Goal: Information Seeking & Learning: Learn about a topic

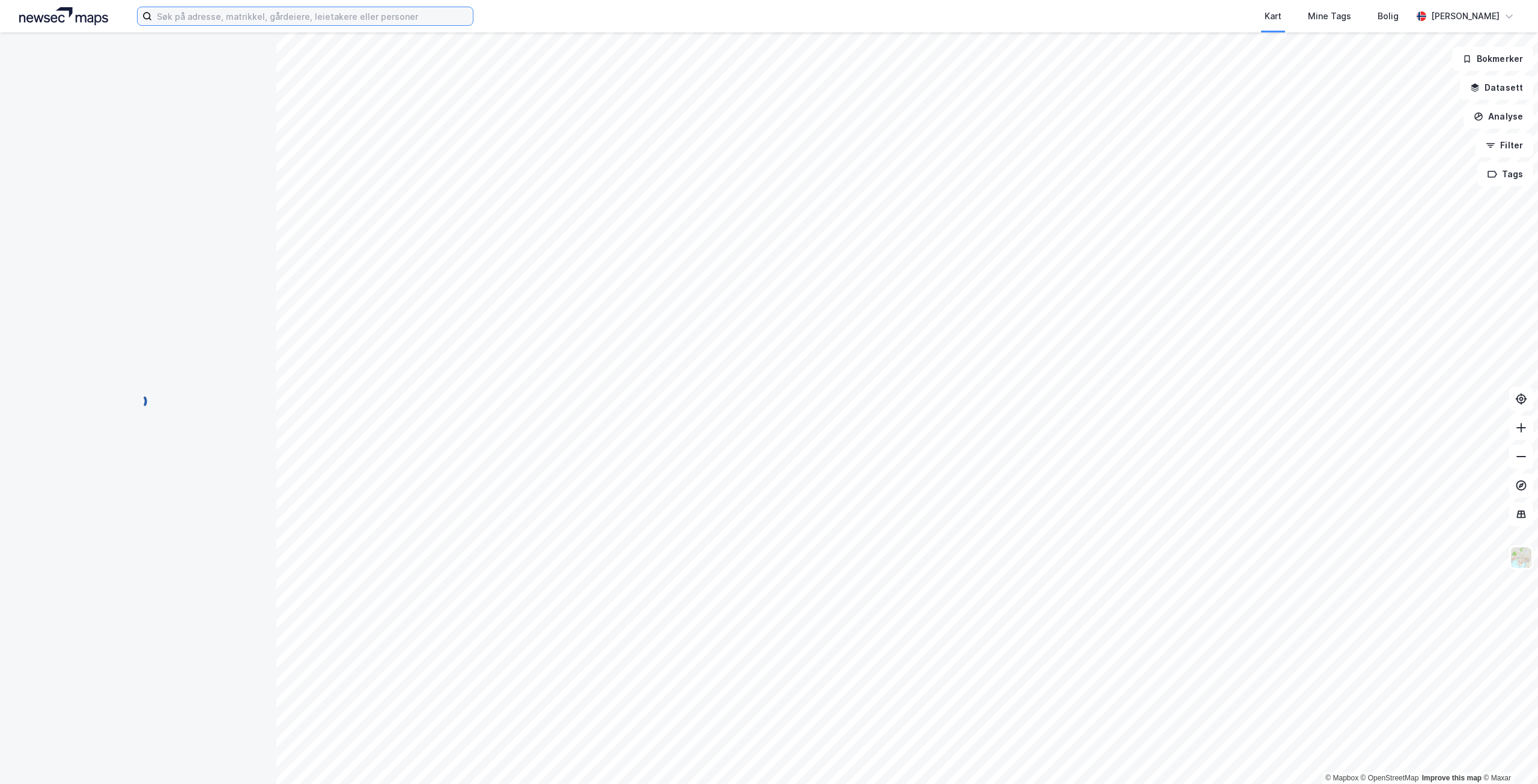
click at [326, 24] on input at bounding box center [312, 16] width 321 height 18
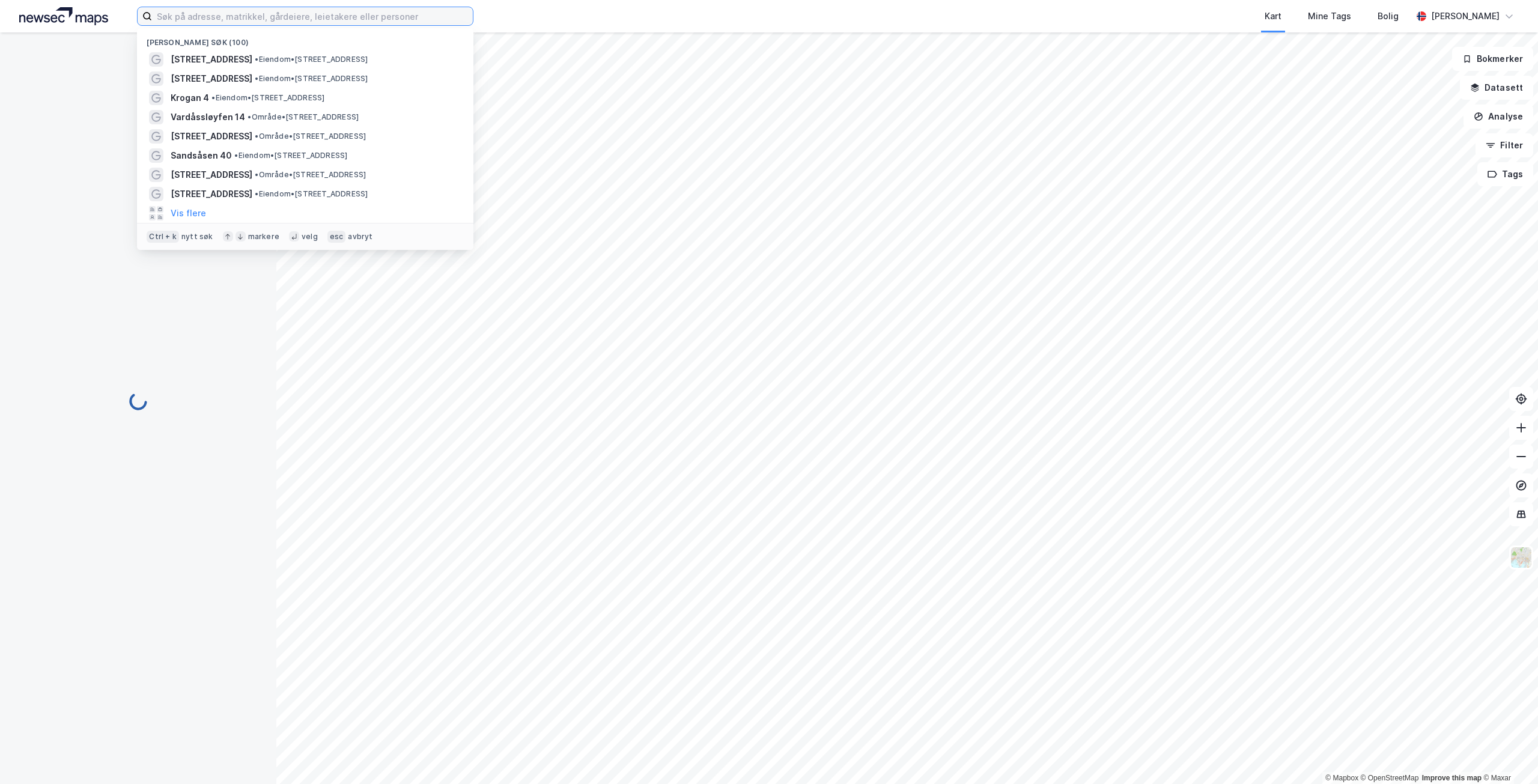
click at [328, 19] on input at bounding box center [312, 16] width 321 height 18
paste input "Årenesskogen 13"
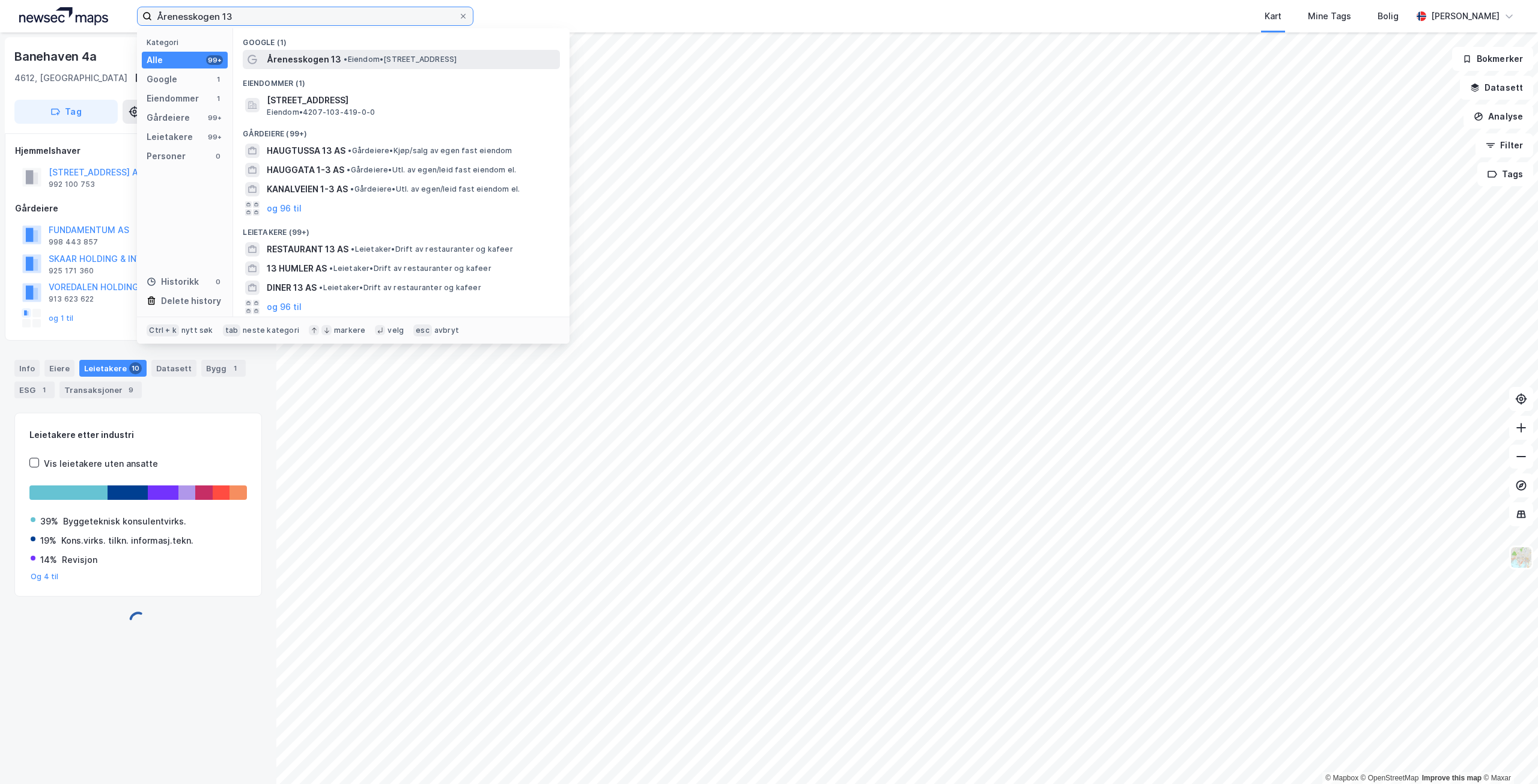
type input "Årenesskogen 13"
click at [335, 56] on span "Årenesskogen 13" at bounding box center [303, 59] width 74 height 15
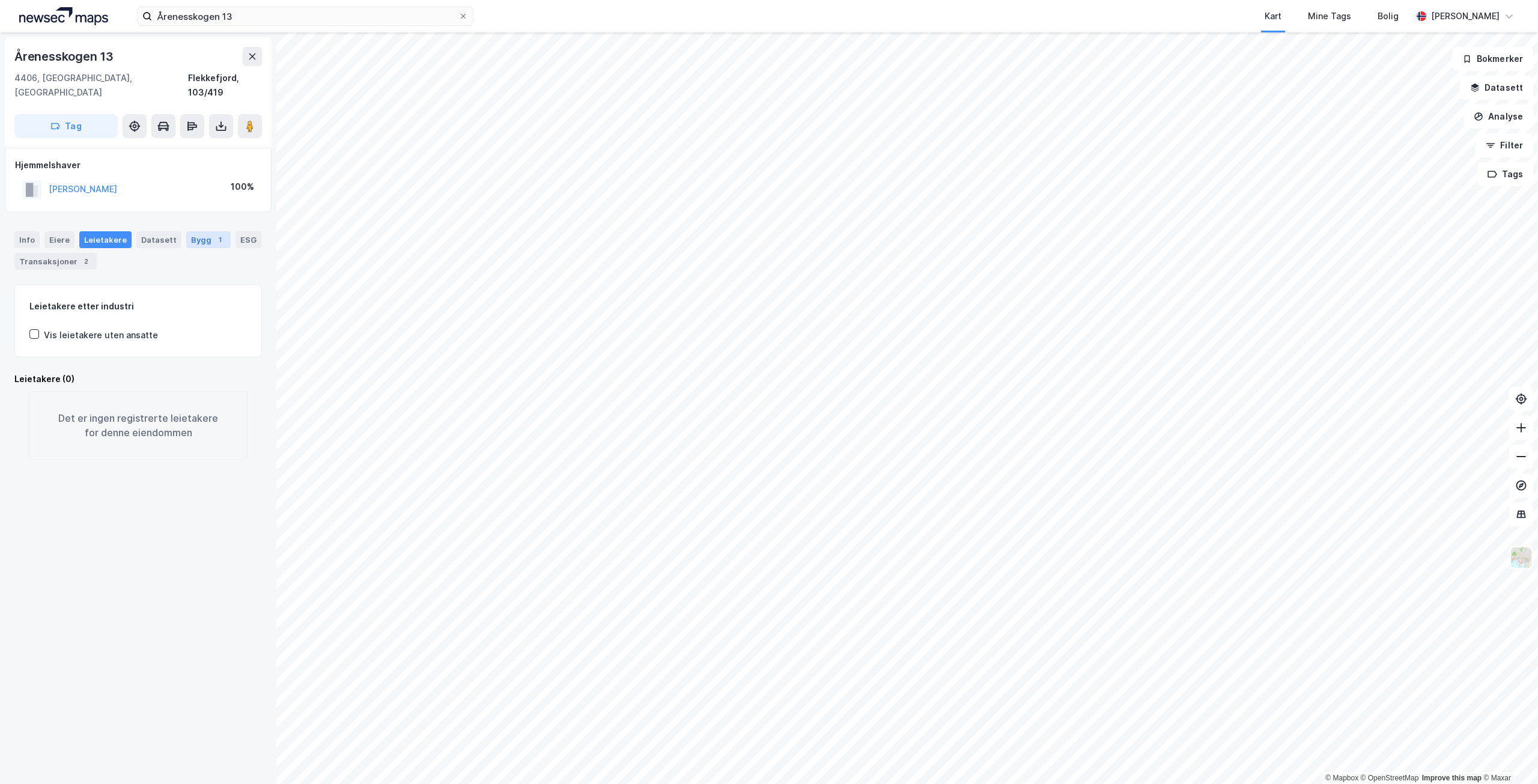
click at [214, 233] on div "1" at bounding box center [220, 239] width 12 height 12
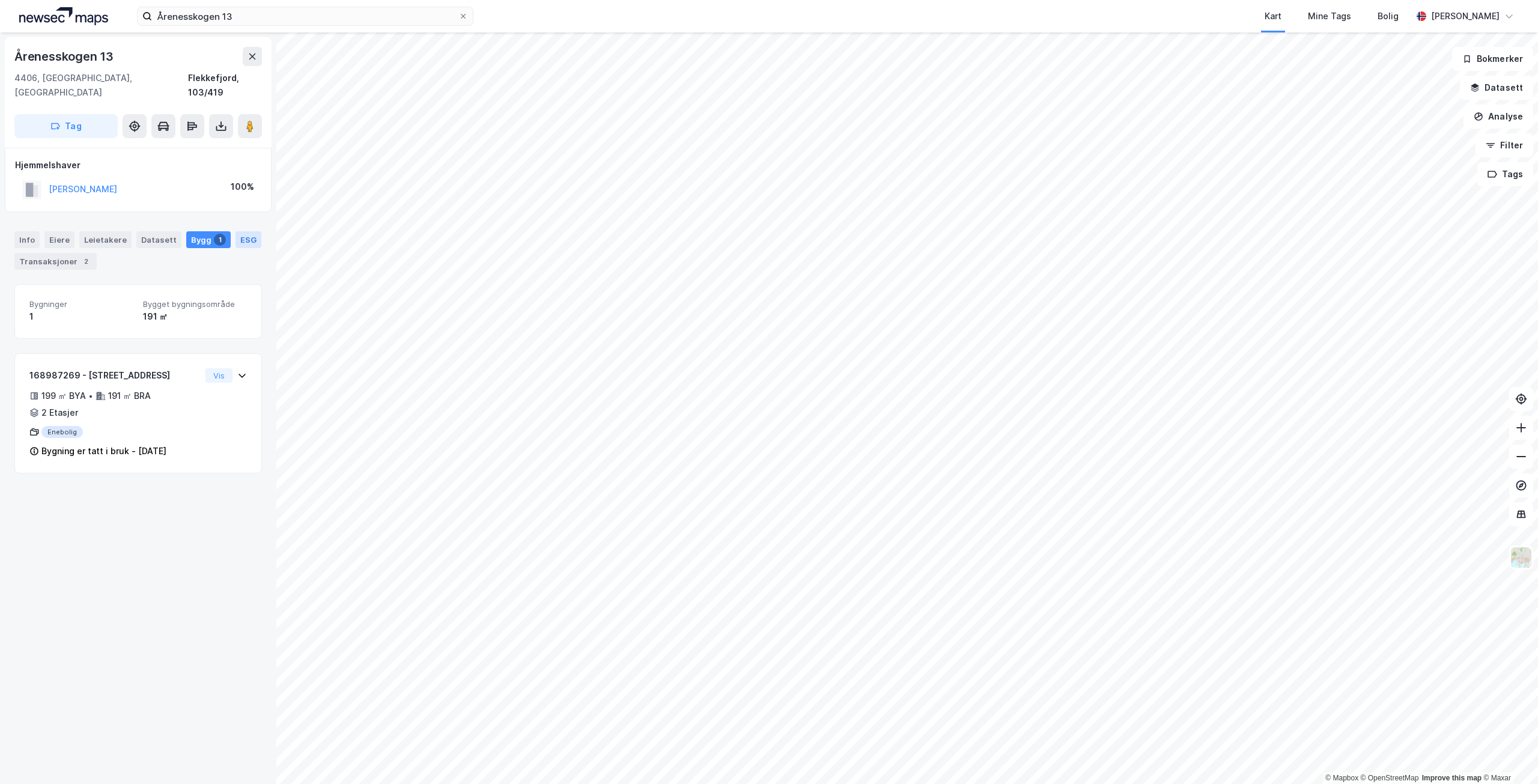
click at [242, 231] on div "ESG" at bounding box center [248, 239] width 26 height 17
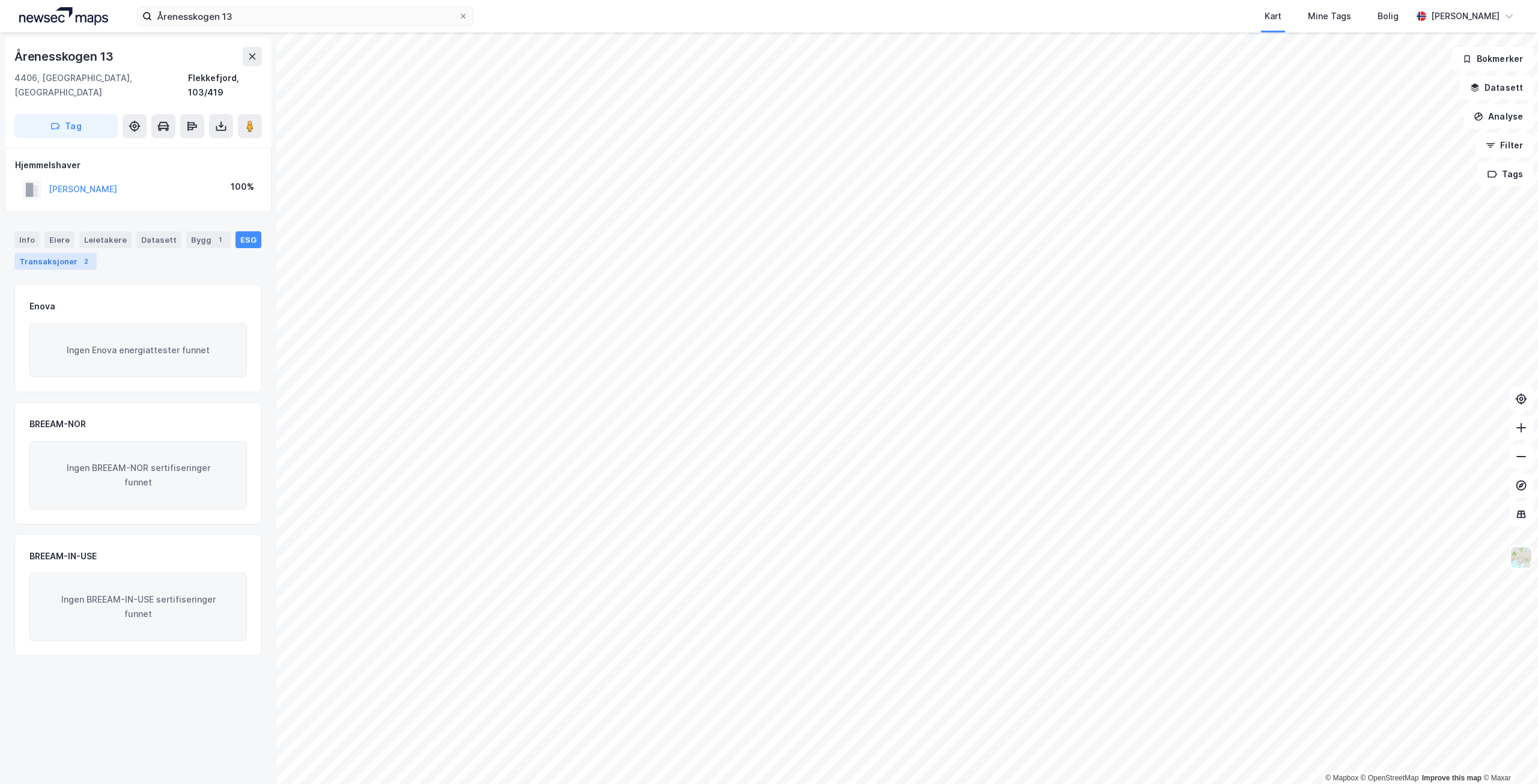
click at [84, 255] on div "2" at bounding box center [86, 261] width 12 height 12
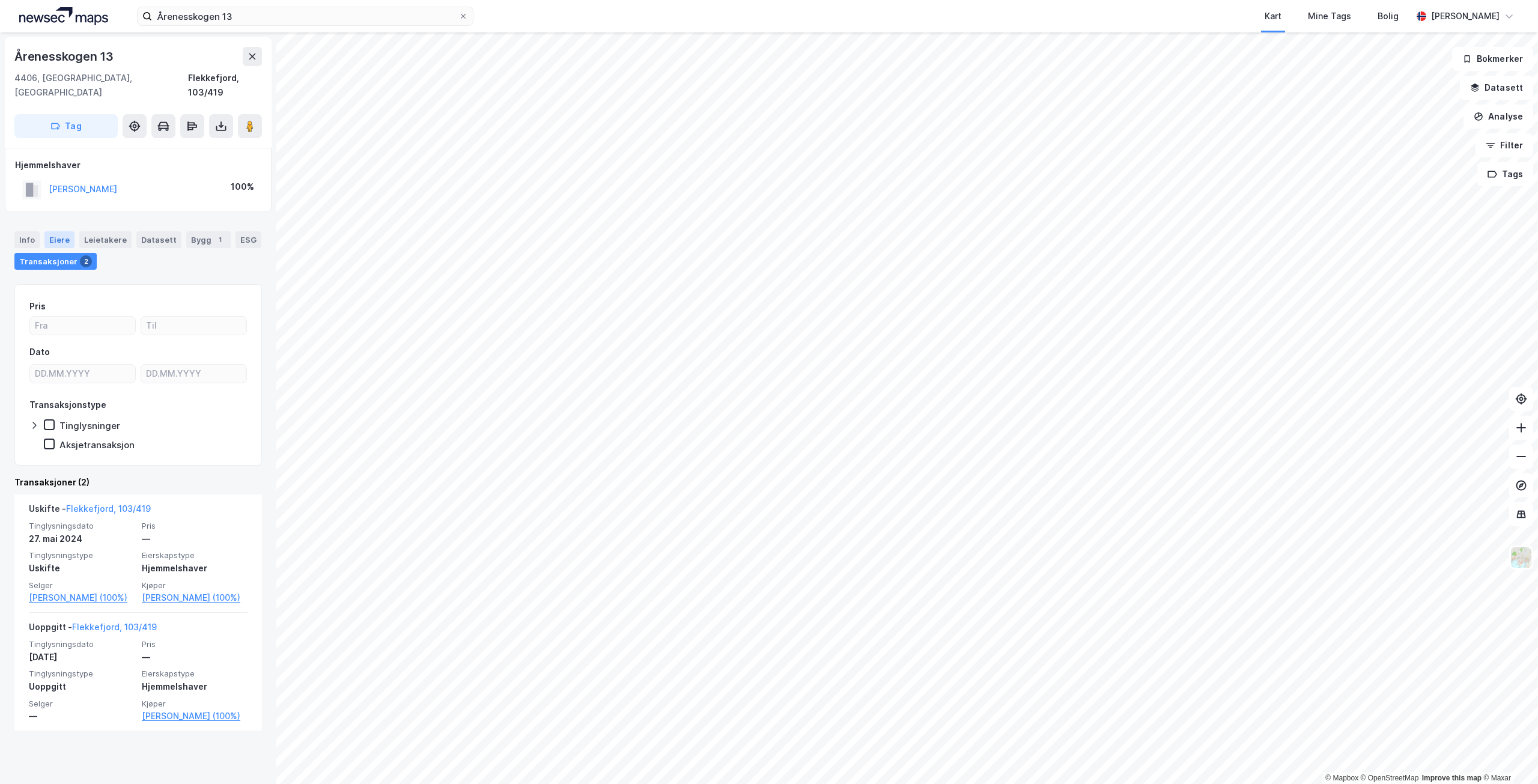
click at [55, 231] on div "Eiere" at bounding box center [59, 239] width 30 height 17
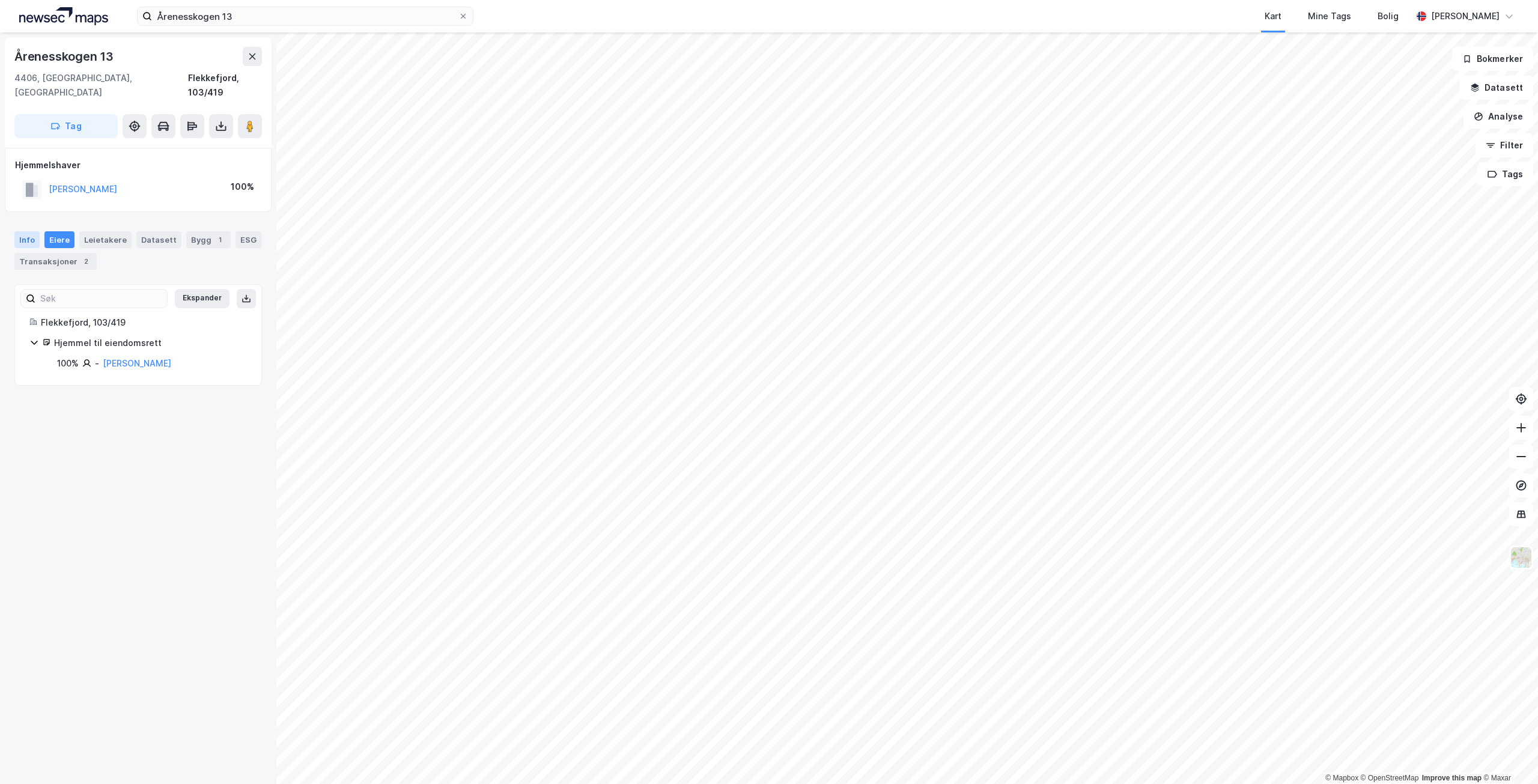
click at [30, 231] on div "Info" at bounding box center [27, 239] width 25 height 17
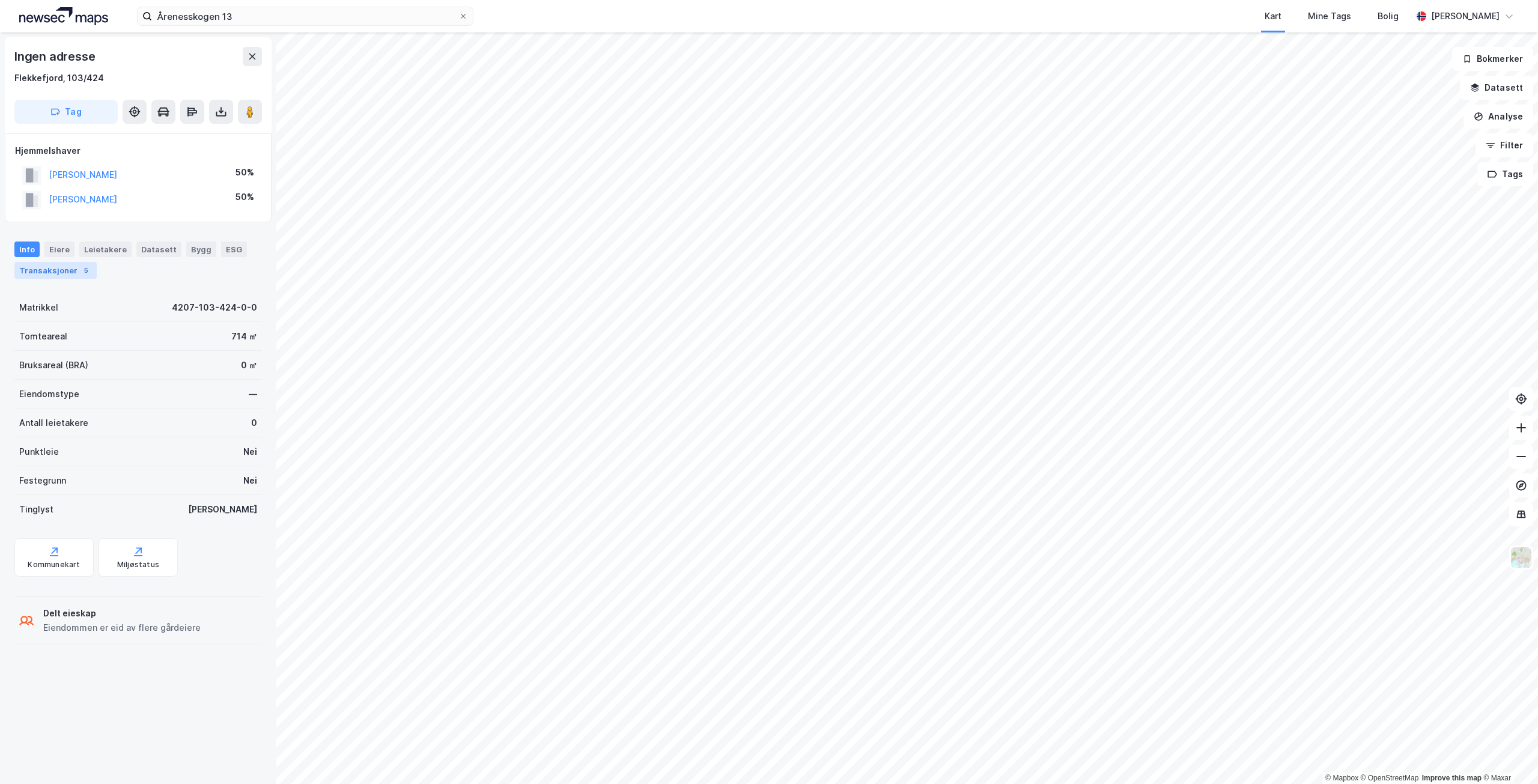
click at [80, 266] on div "5" at bounding box center [86, 270] width 12 height 12
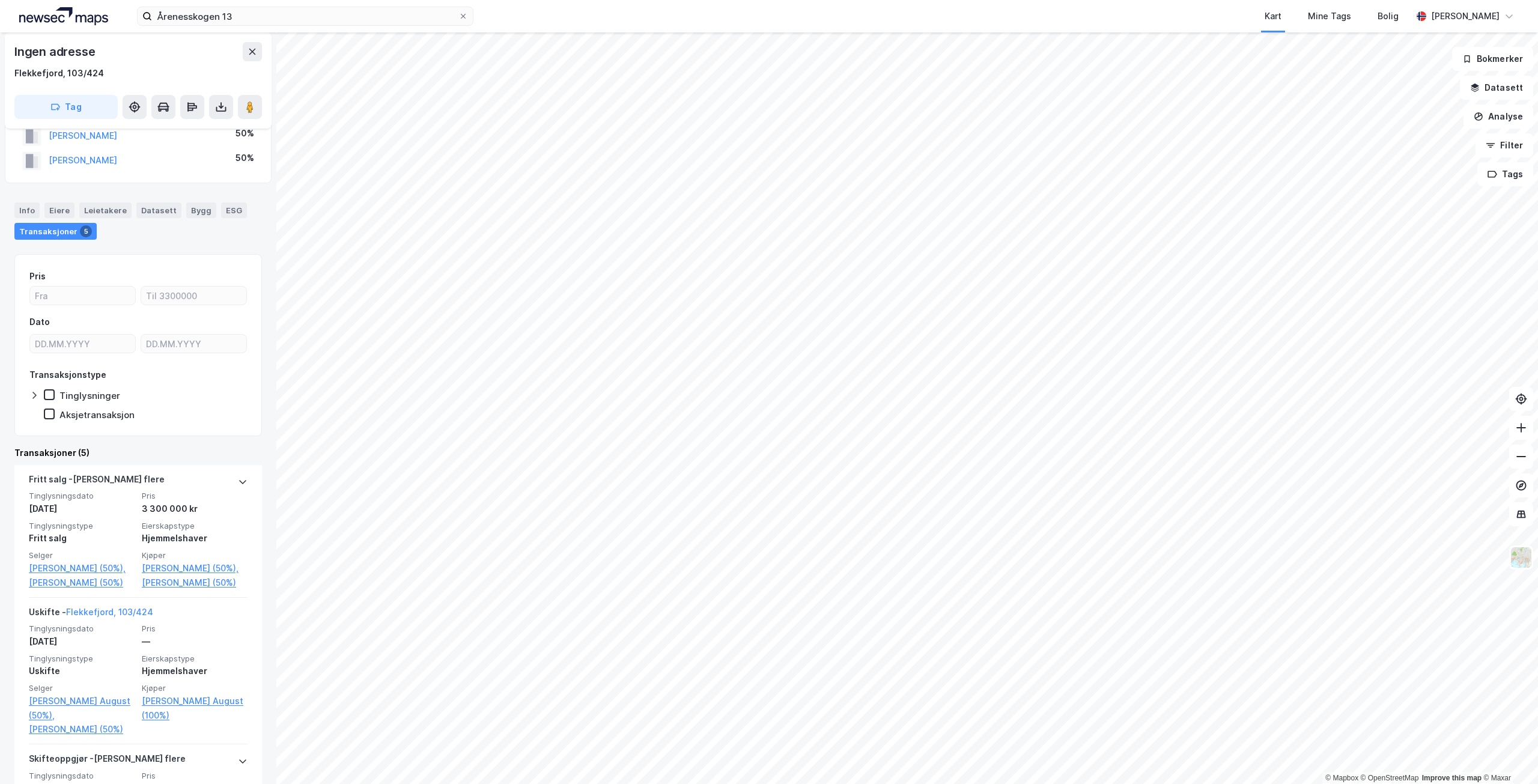
scroll to position [60, 0]
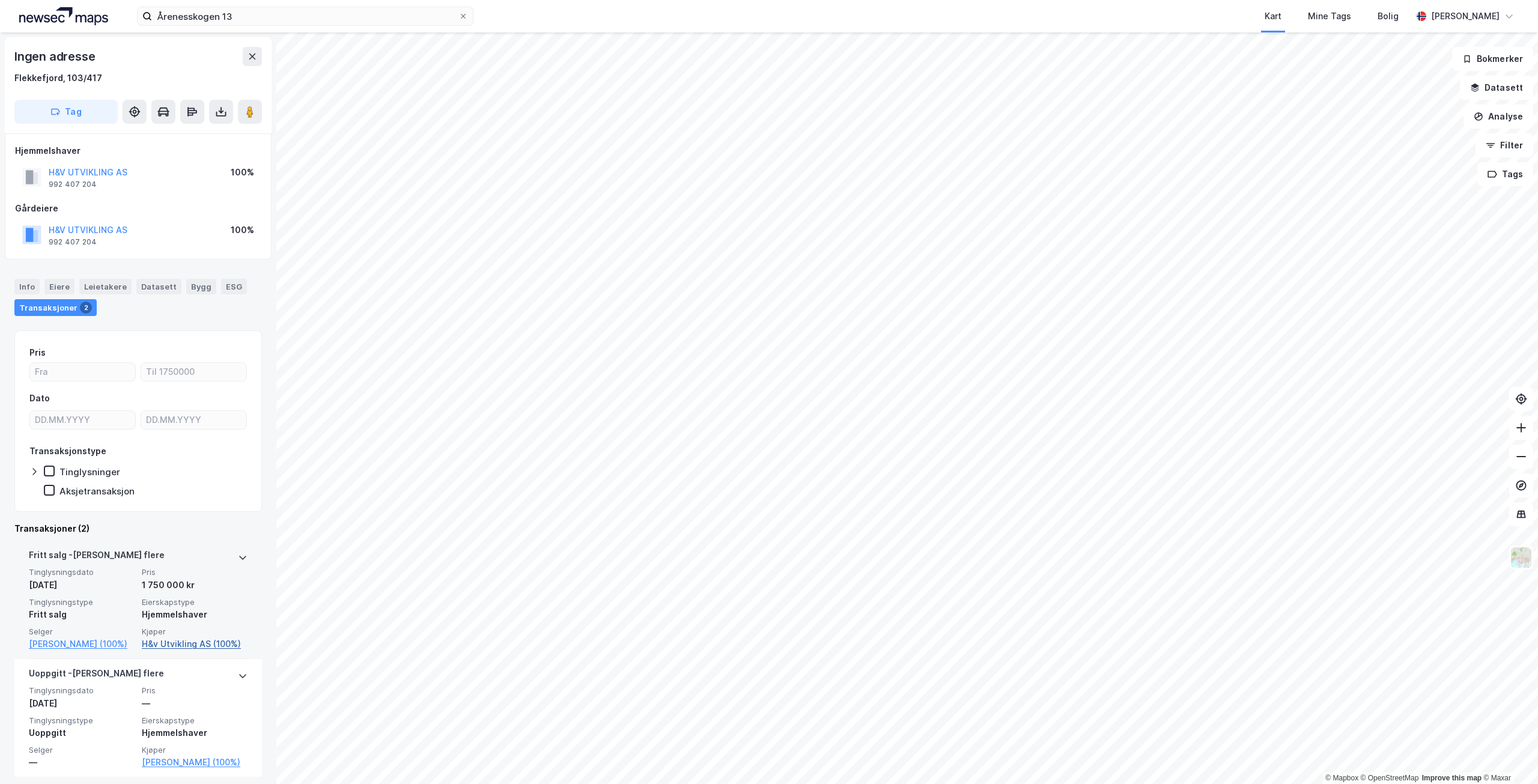
click at [180, 645] on link "H&v Utvikling AS (100%)" at bounding box center [195, 644] width 106 height 15
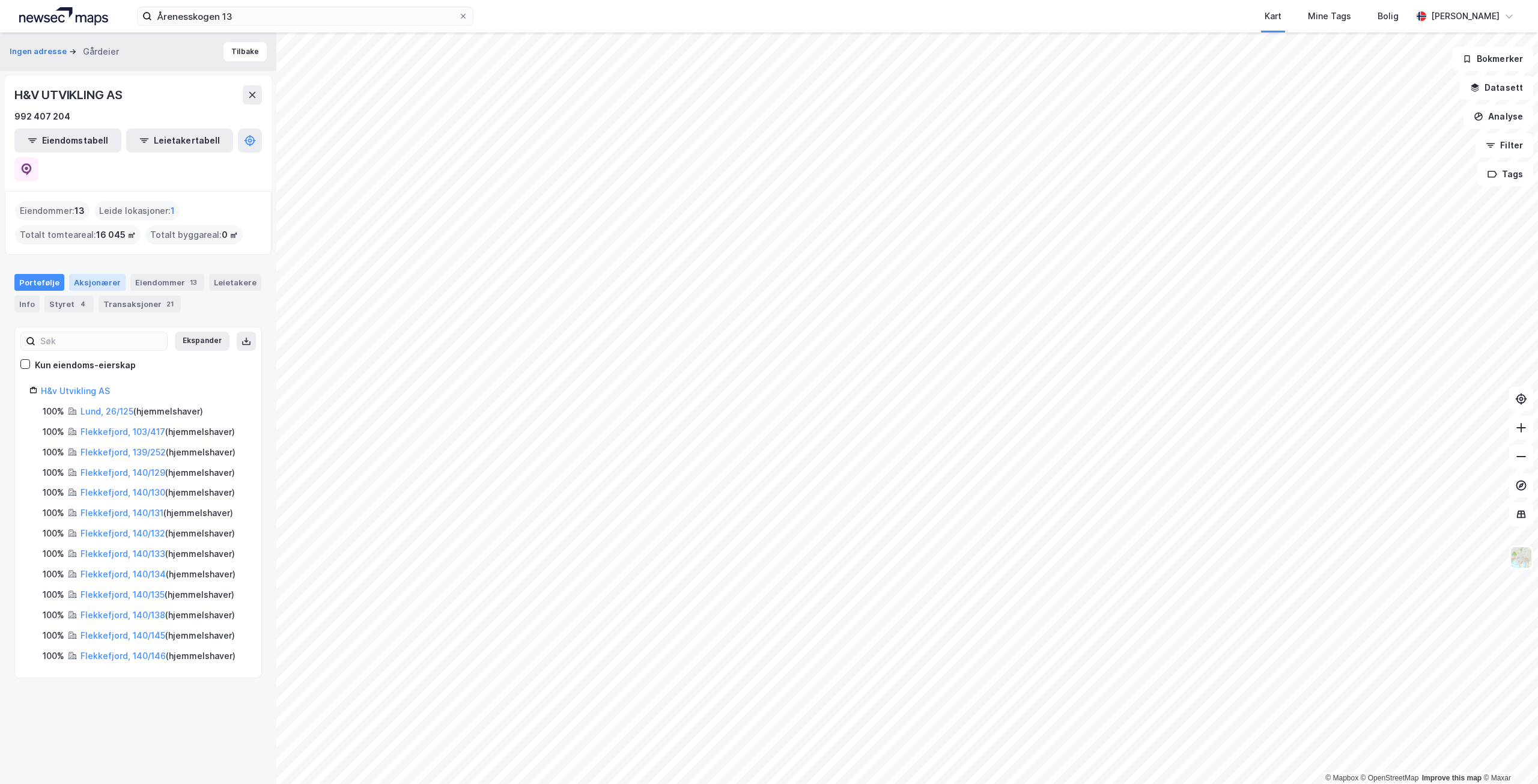
click at [99, 274] on div "Aksjonærer" at bounding box center [97, 282] width 57 height 17
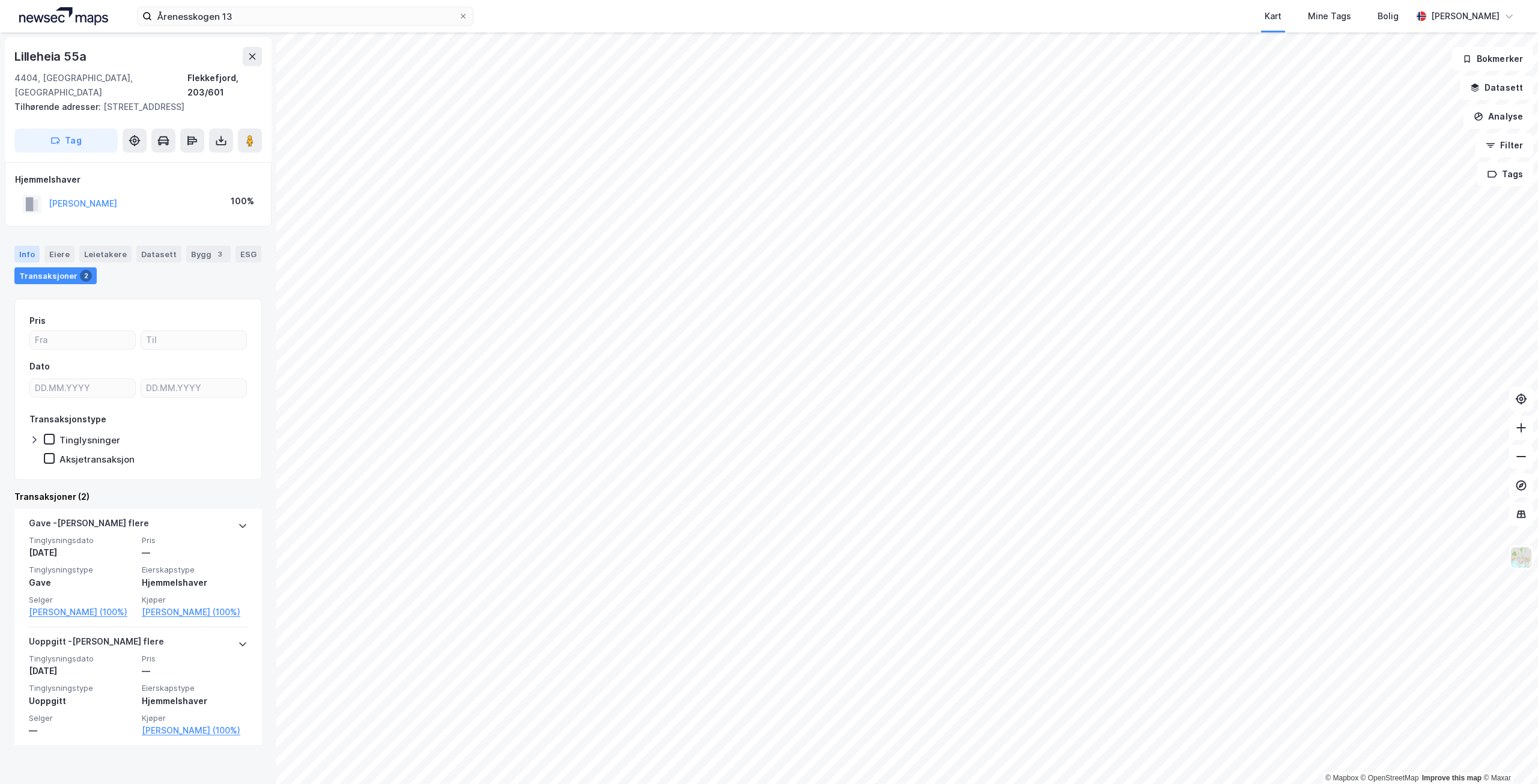
click at [29, 246] on div "Info" at bounding box center [27, 254] width 25 height 17
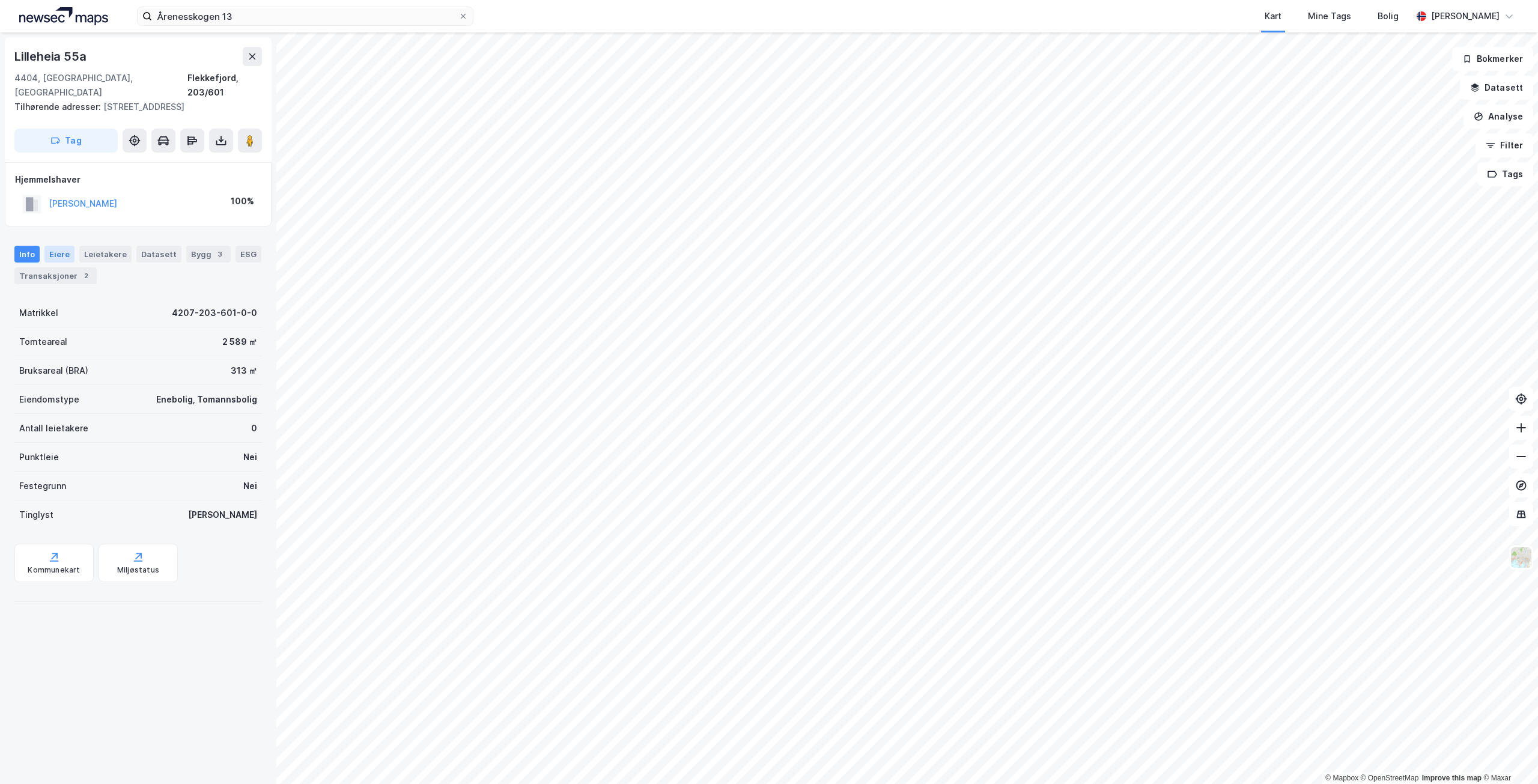
click at [51, 246] on div "Eiere" at bounding box center [59, 254] width 30 height 17
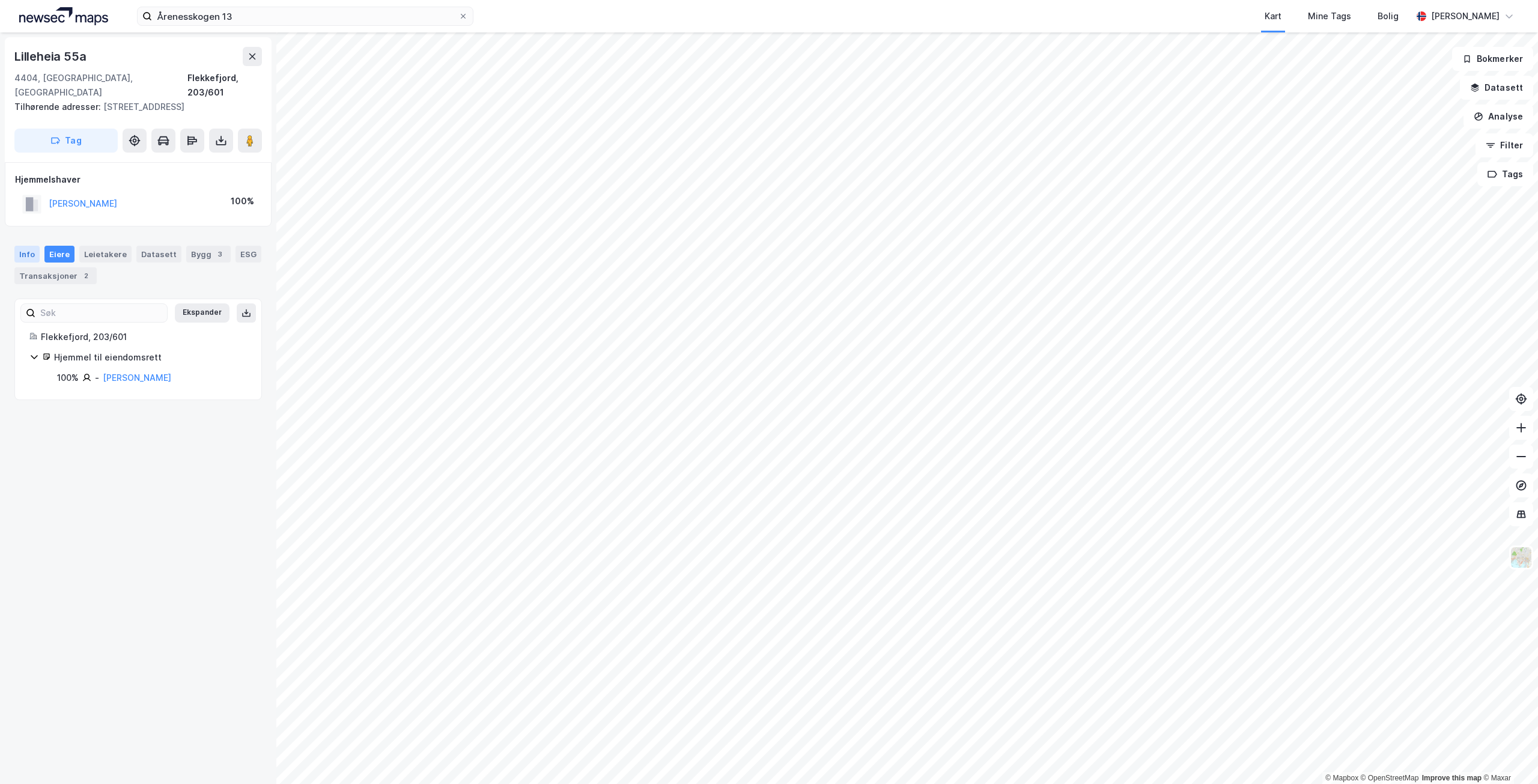
click at [18, 246] on div "Info" at bounding box center [27, 254] width 25 height 17
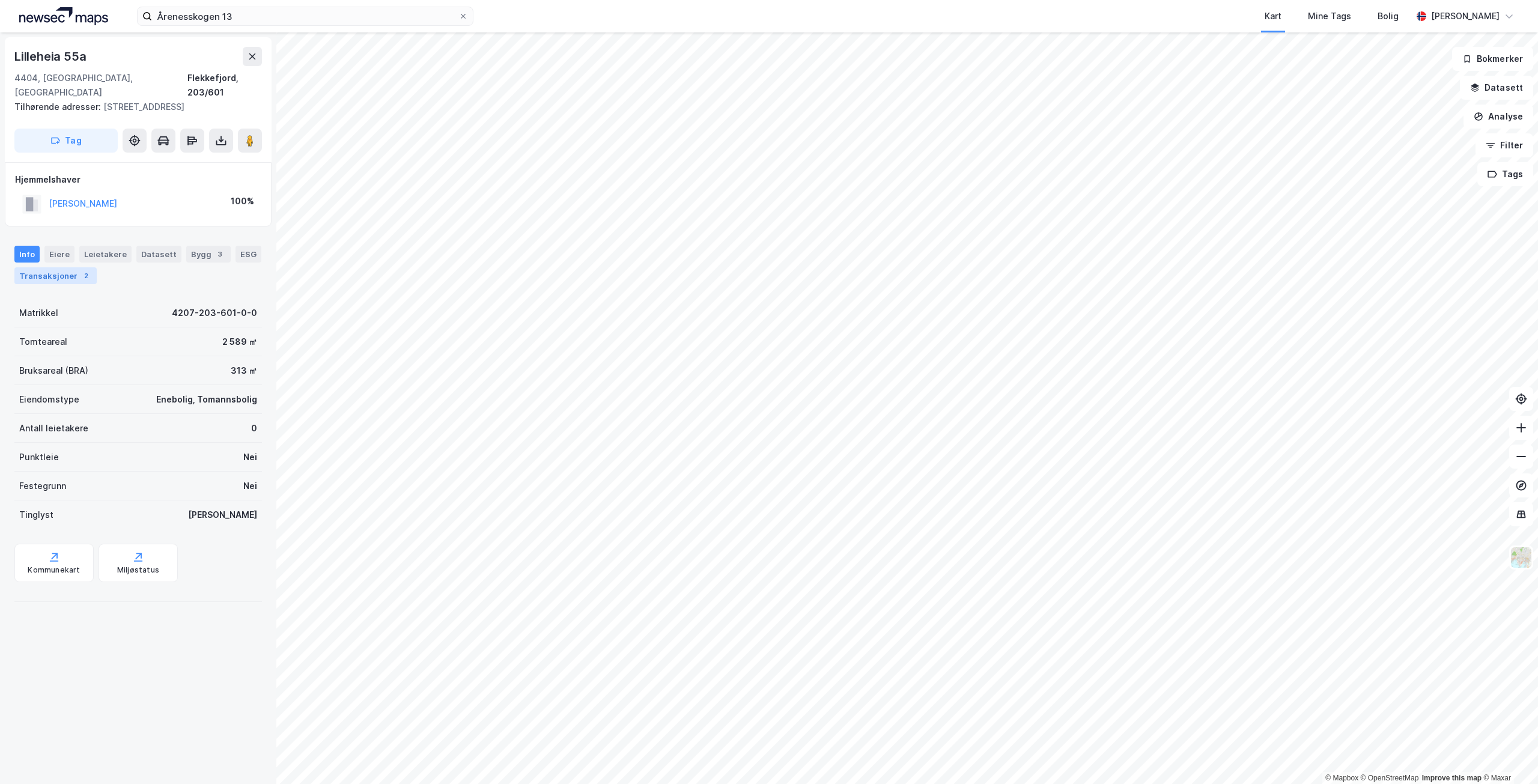
click at [44, 267] on div "Transaksjoner 2" at bounding box center [56, 275] width 82 height 17
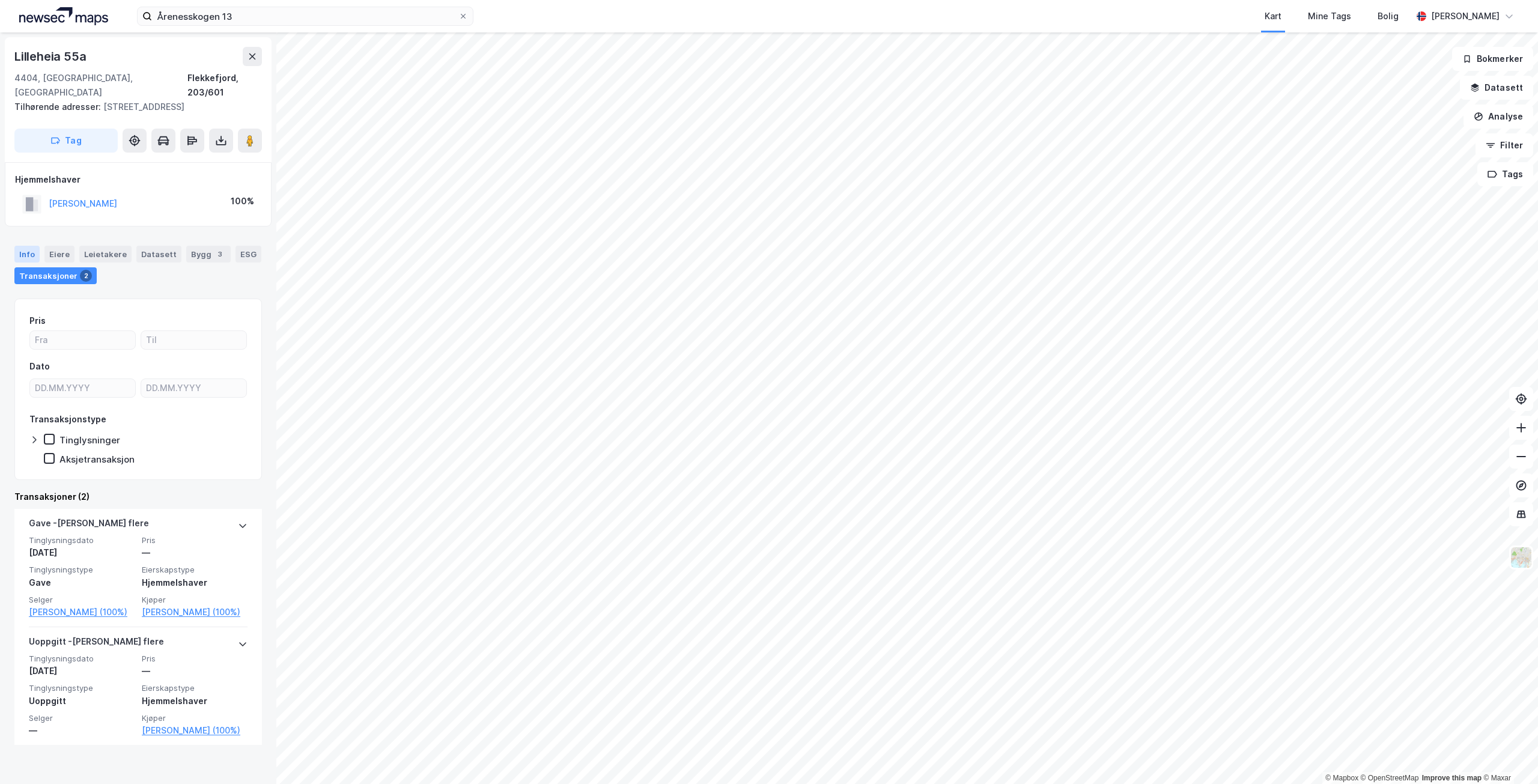
click at [24, 246] on div "Info" at bounding box center [27, 254] width 25 height 17
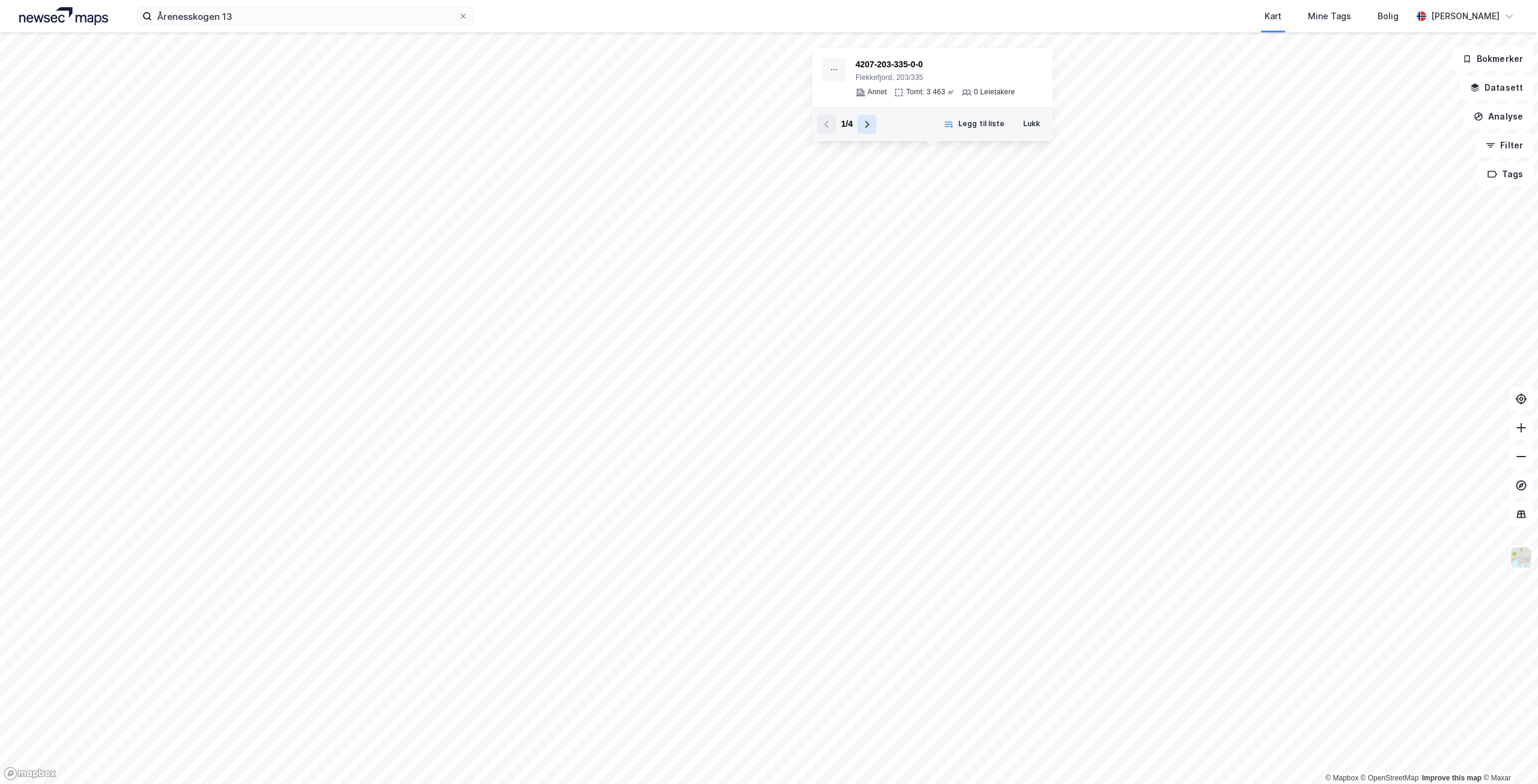
click at [870, 126] on icon at bounding box center [867, 124] width 10 height 10
click at [1035, 120] on button "Lukk" at bounding box center [1032, 124] width 32 height 19
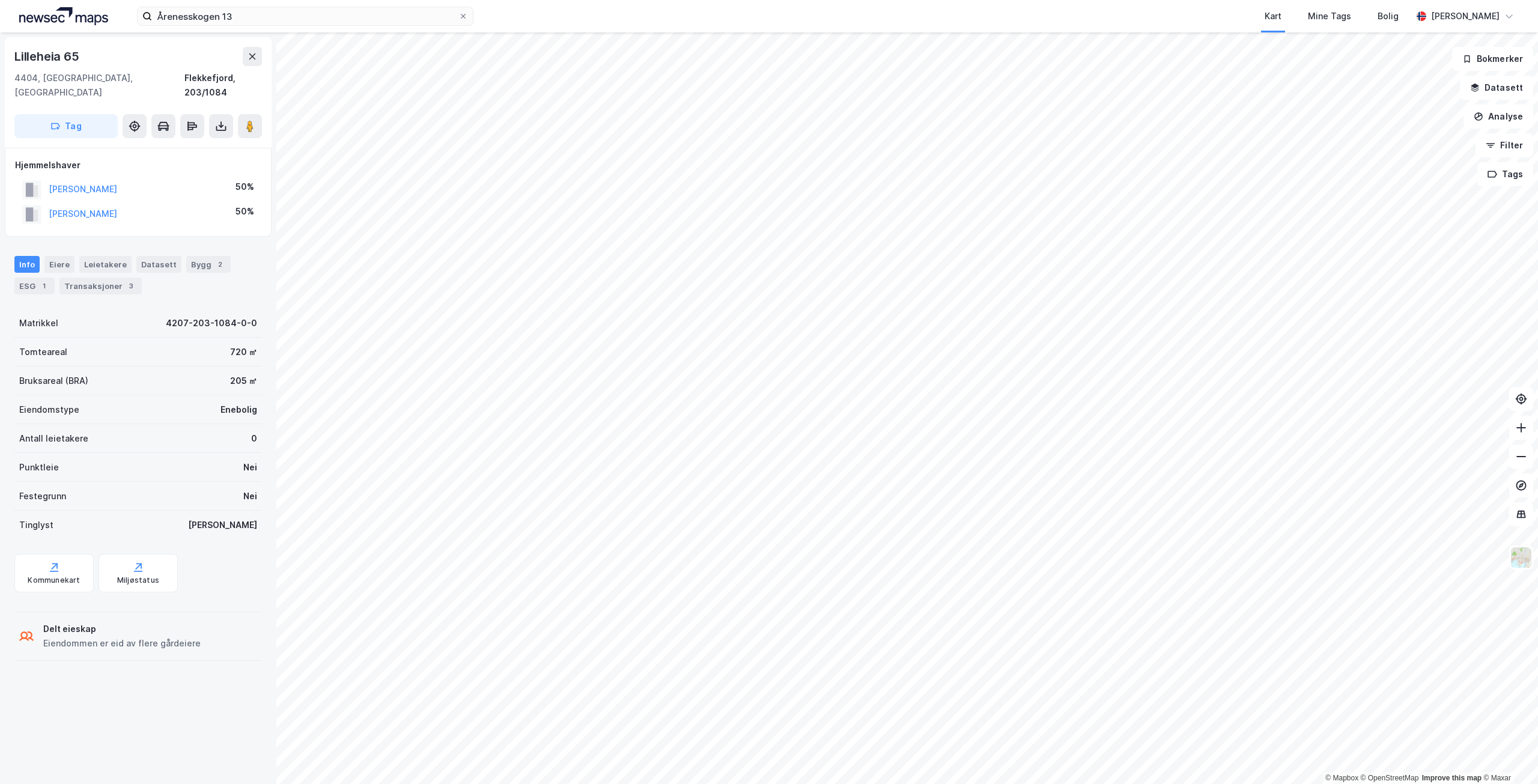
click at [483, 783] on html "Årenesskogen 13 Kart Mine Tags Bolig [PERSON_NAME] © Mapbox © OpenStreetMap Imp…" at bounding box center [769, 392] width 1538 height 784
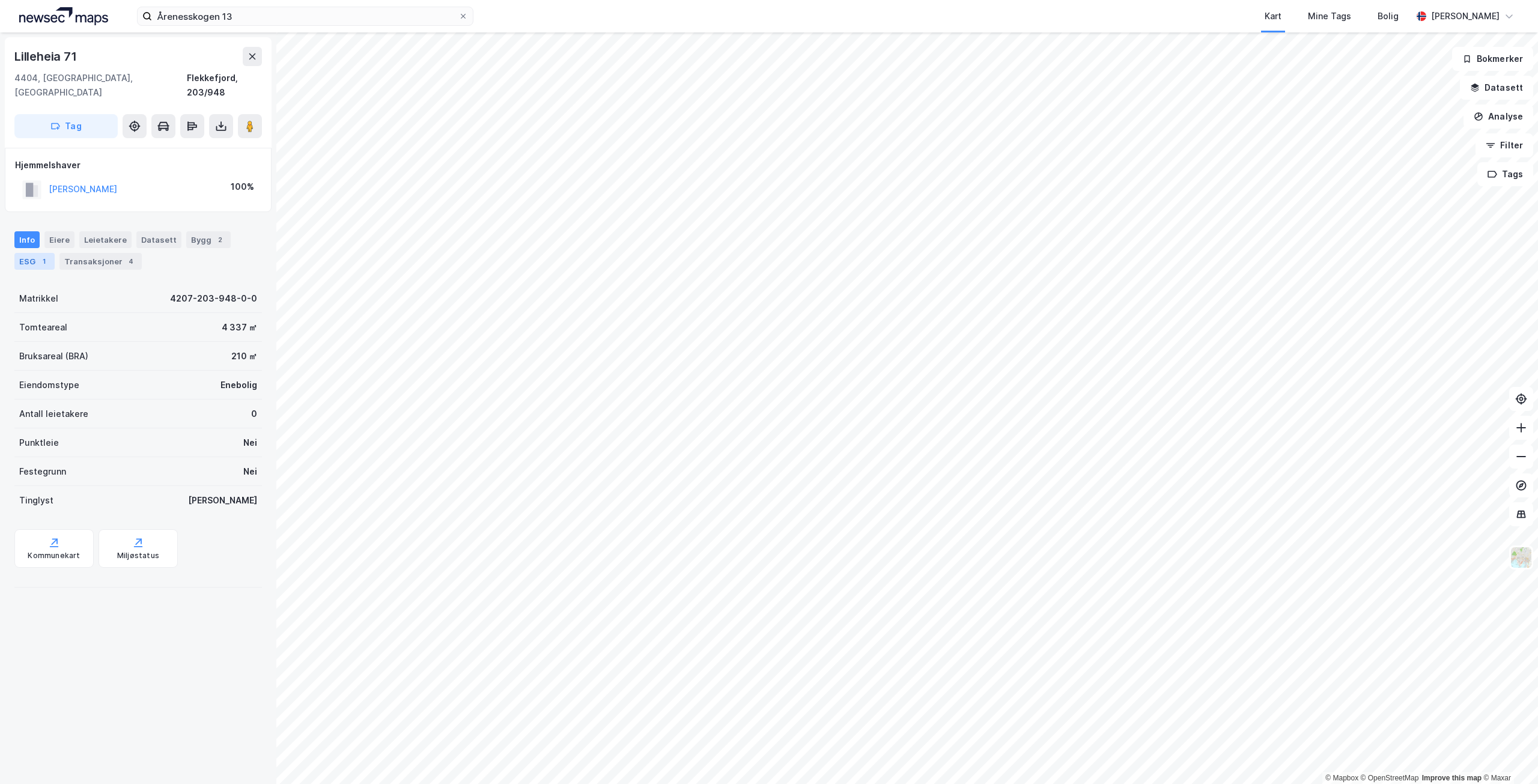
click at [48, 255] on div "1" at bounding box center [44, 261] width 12 height 12
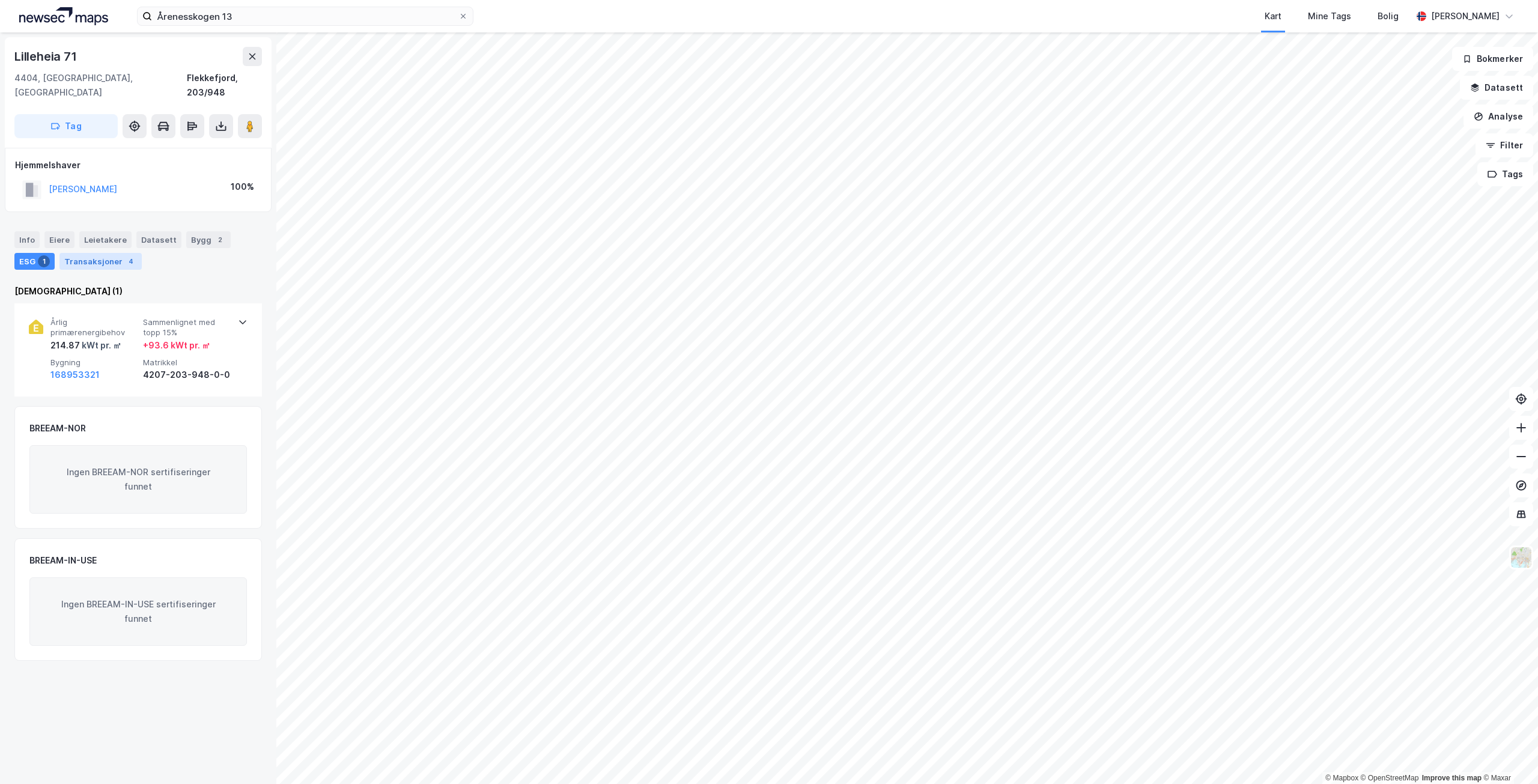
click at [71, 253] on div "Transaksjoner 4" at bounding box center [101, 261] width 82 height 17
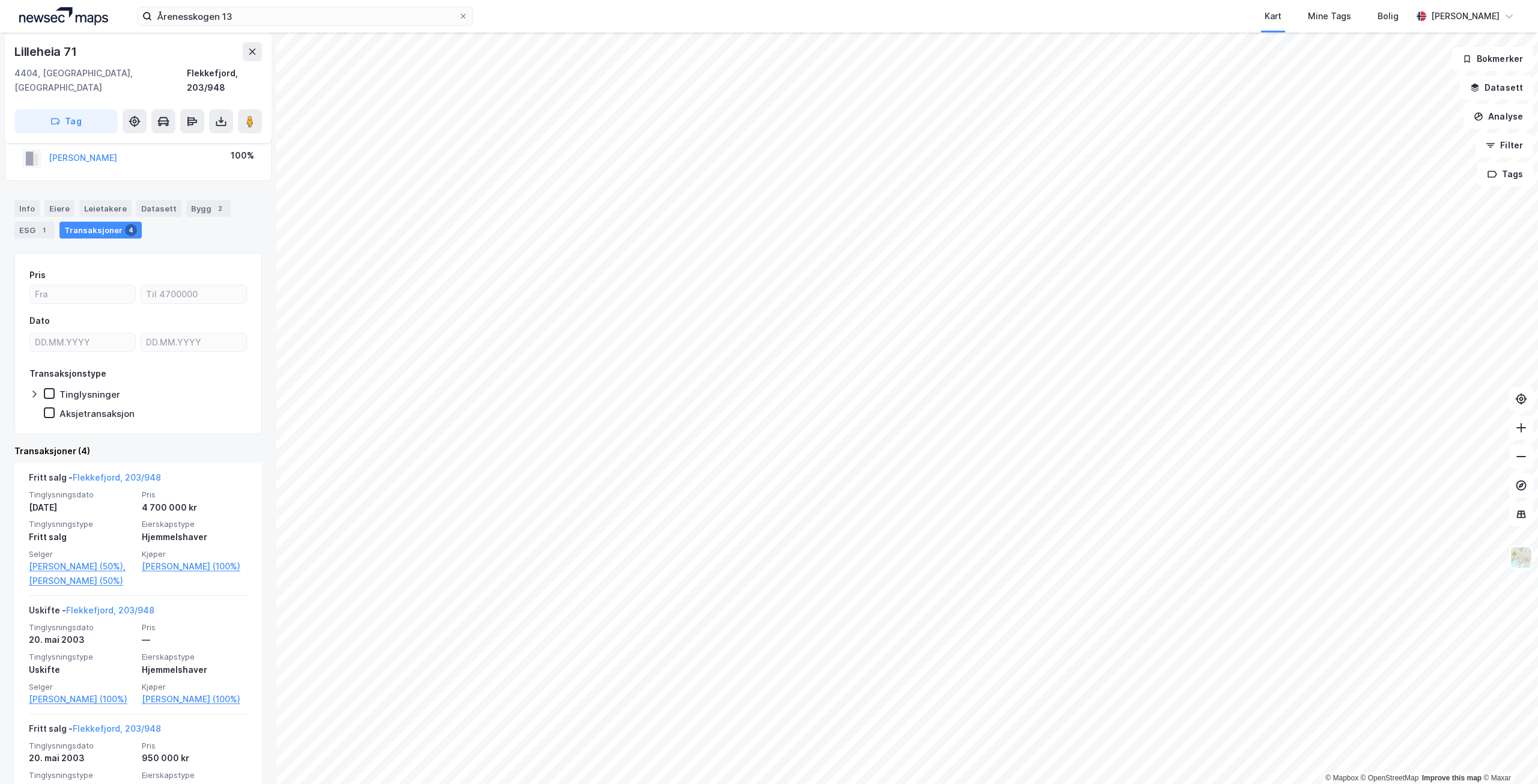
scroll to position [60, 0]
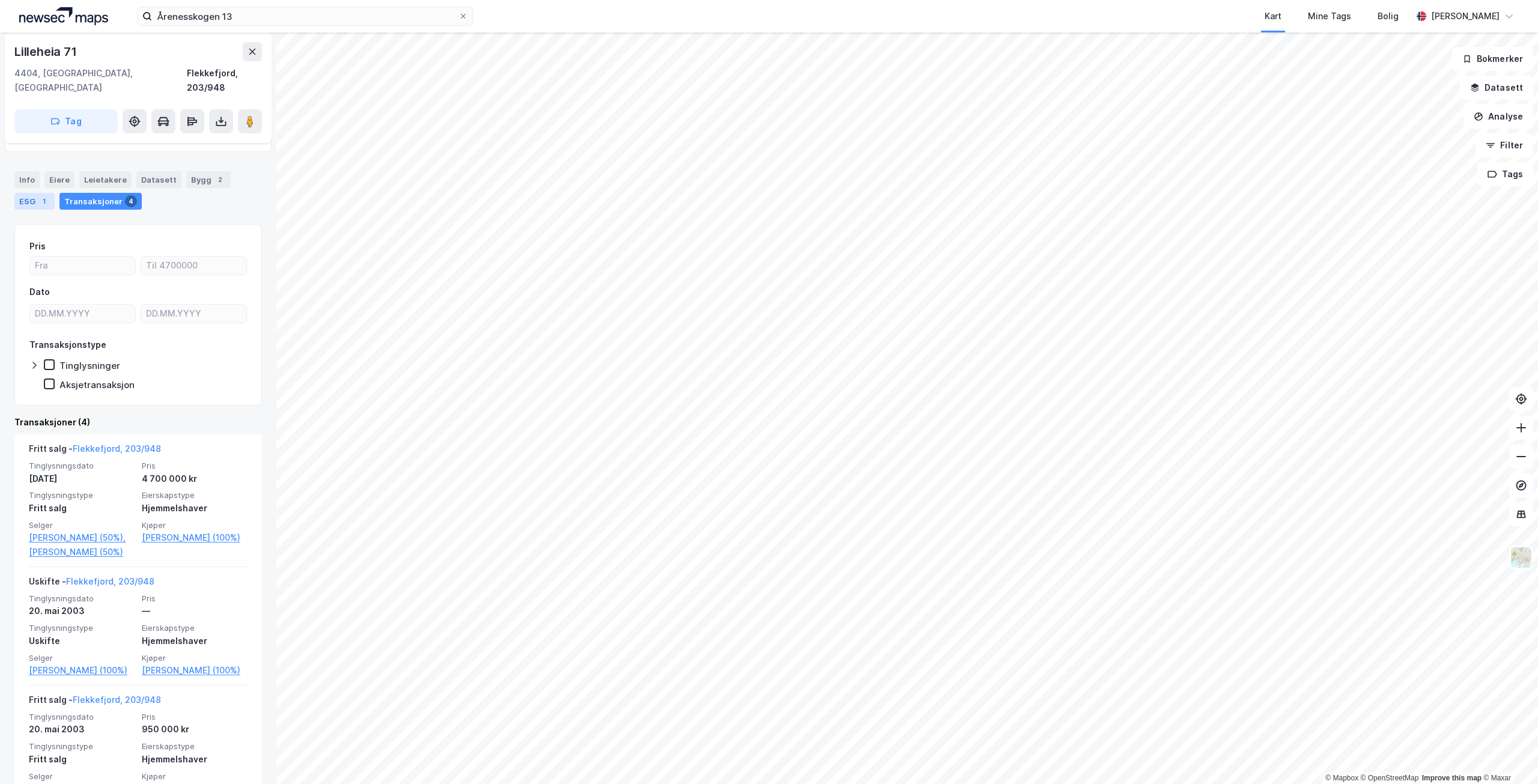
click at [38, 195] on div "1" at bounding box center [44, 201] width 12 height 12
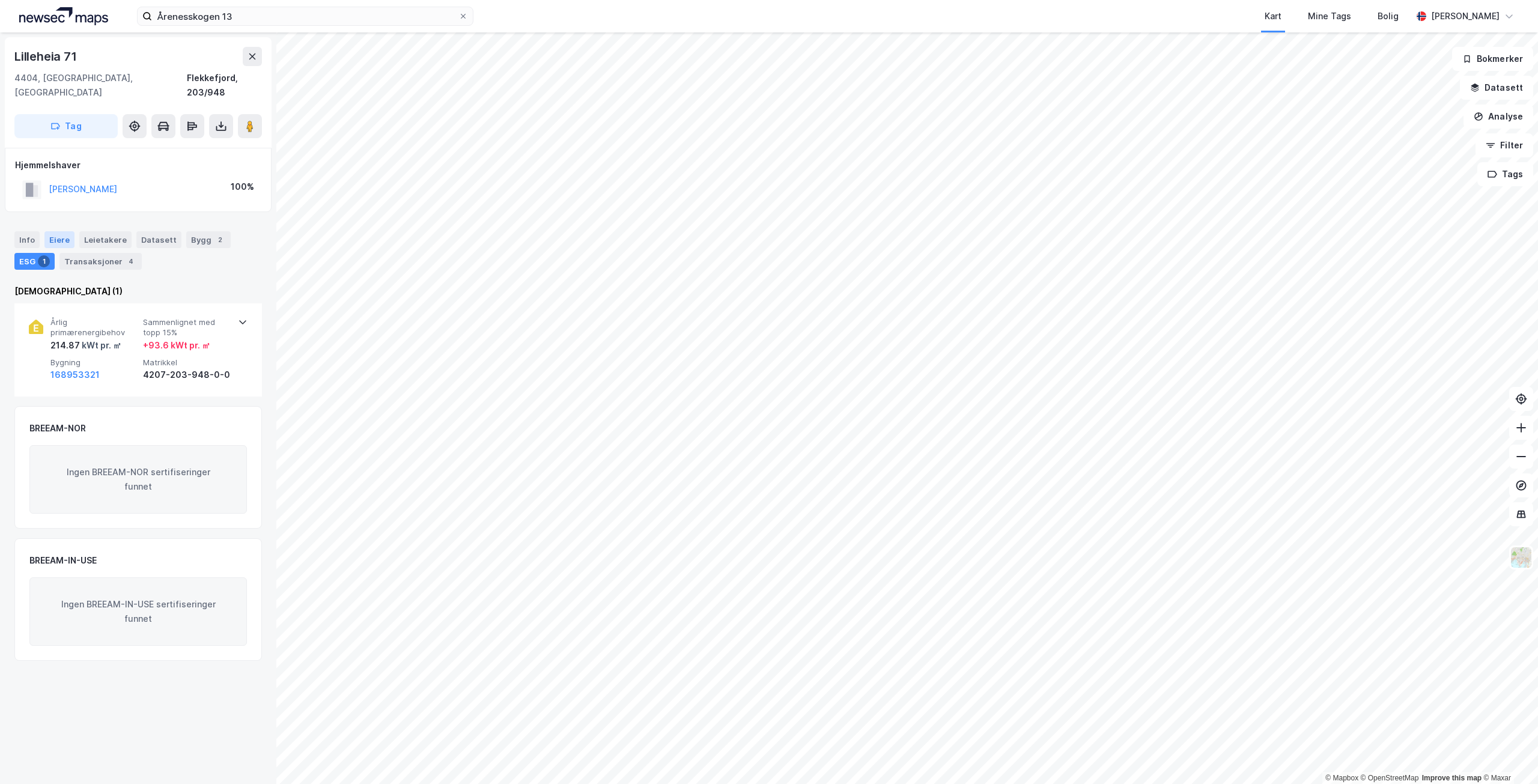
click at [65, 231] on div "Eiere" at bounding box center [59, 239] width 30 height 17
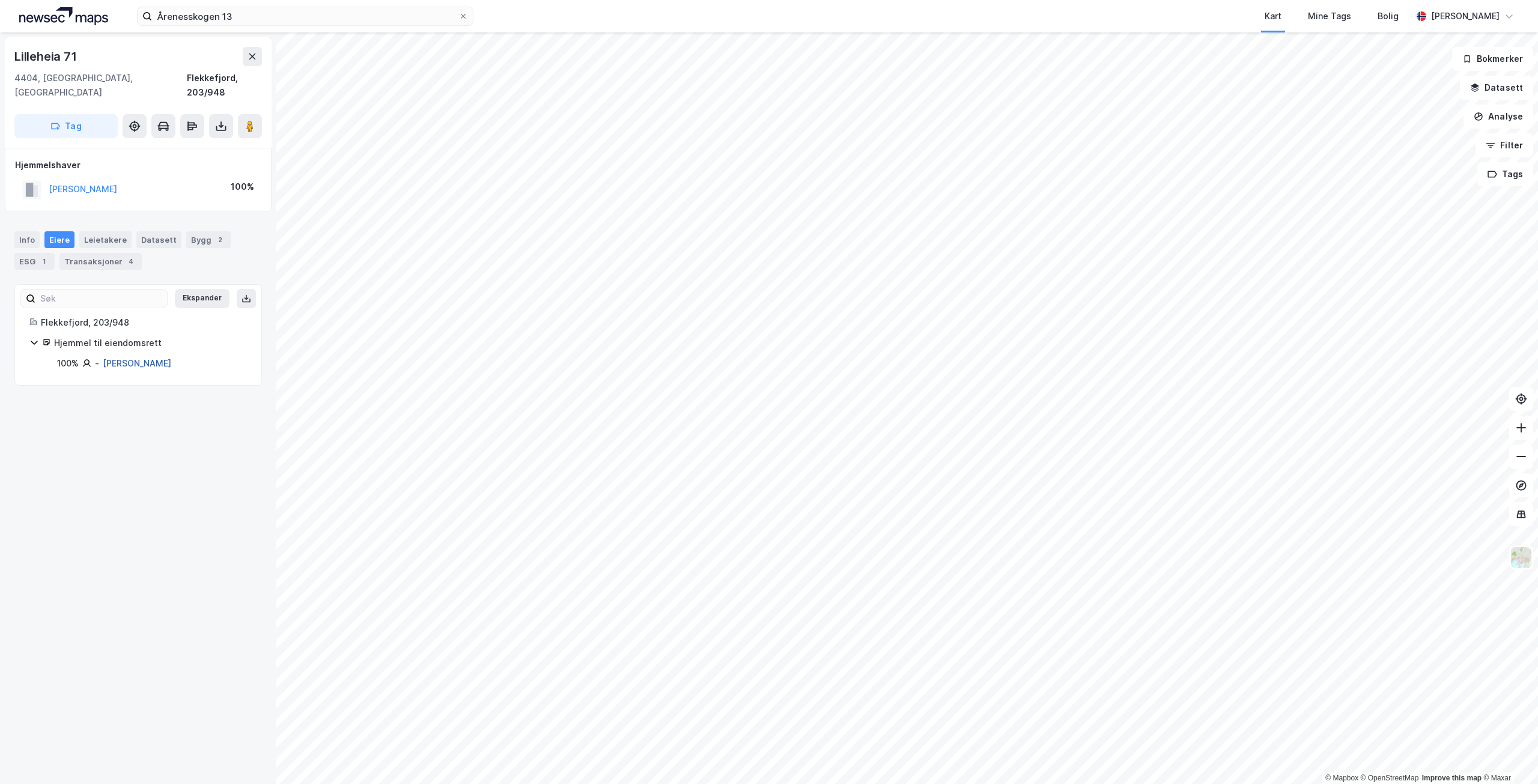
click at [122, 358] on link "[PERSON_NAME]" at bounding box center [137, 363] width 68 height 10
click at [62, 253] on div "Transaksjoner 6" at bounding box center [56, 261] width 82 height 17
